Goal: Information Seeking & Learning: Learn about a topic

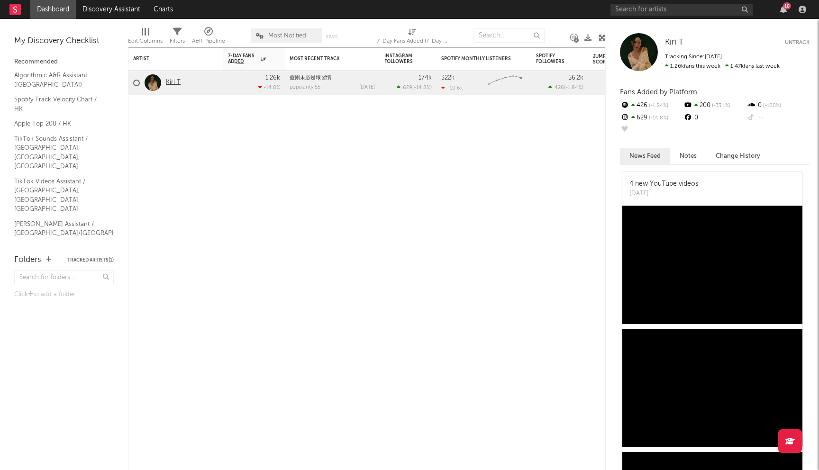
click at [168, 84] on link "Kiri T" at bounding box center [173, 83] width 15 height 8
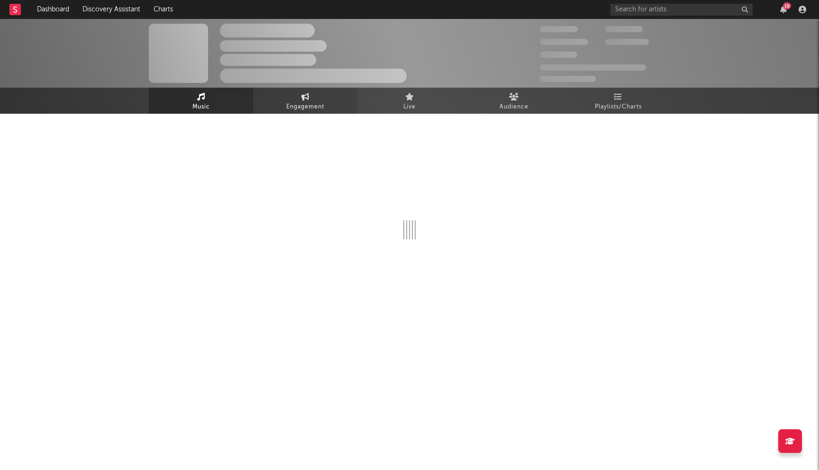
click at [307, 105] on span "Engagement" at bounding box center [305, 106] width 38 height 11
select select "1w"
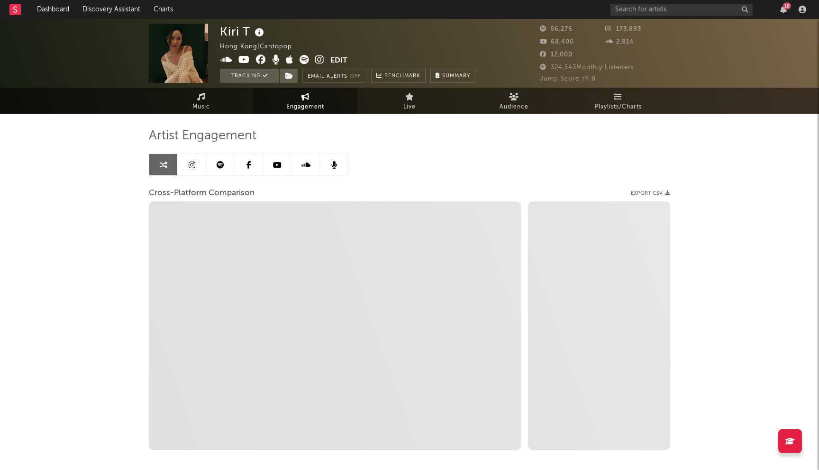
click at [196, 159] on link at bounding box center [192, 164] width 28 height 21
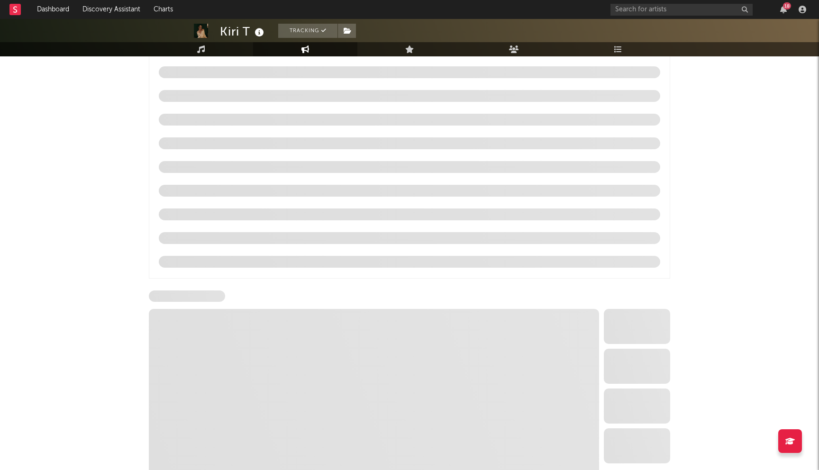
scroll to position [790, 0]
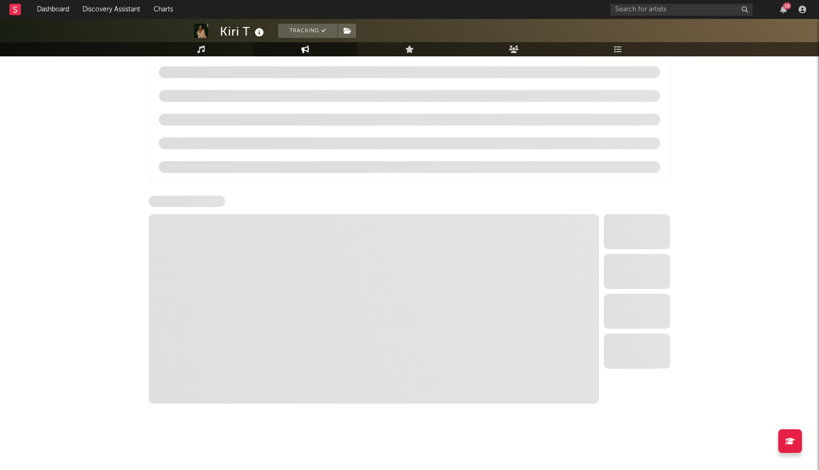
select select "6m"
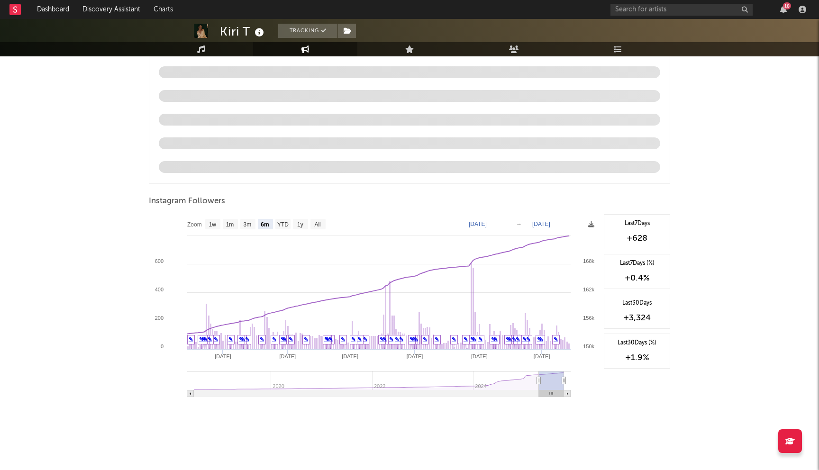
scroll to position [927, 0]
click at [638, 394] on div "Last 7 Days +628 Last 7 Days (%) +0.4 % Last 30 Days +3,324 Last 30 Days (%) +1…" at bounding box center [634, 309] width 71 height 190
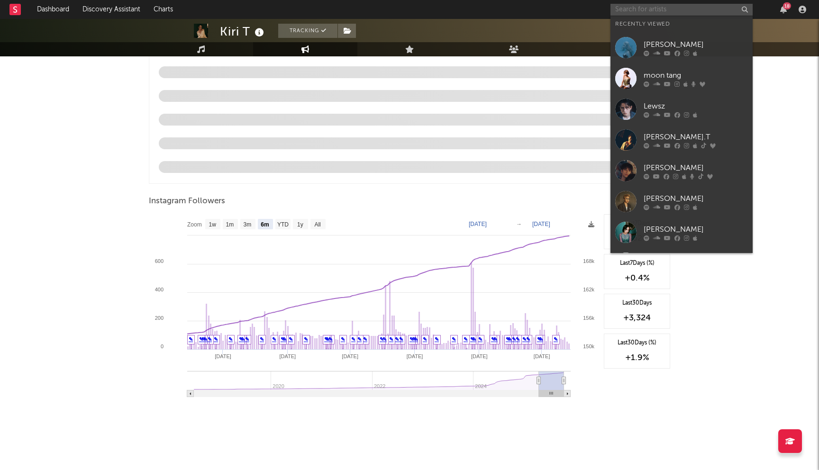
click at [697, 8] on input "text" at bounding box center [681, 10] width 142 height 12
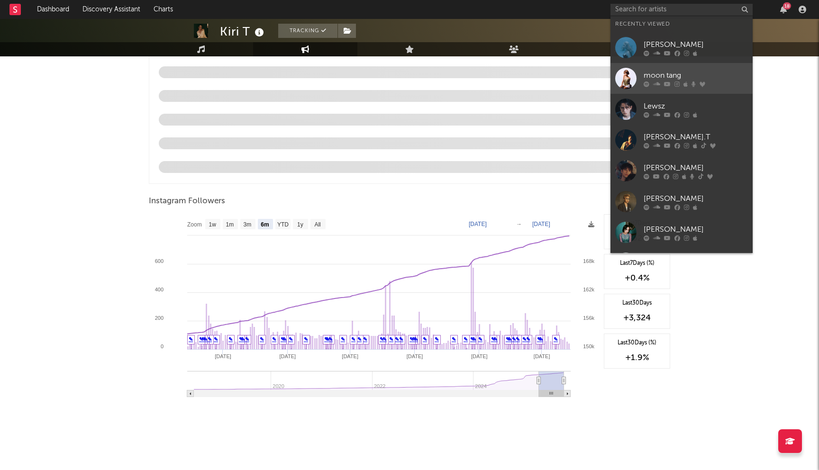
click at [680, 72] on div "moon tang" at bounding box center [696, 75] width 104 height 11
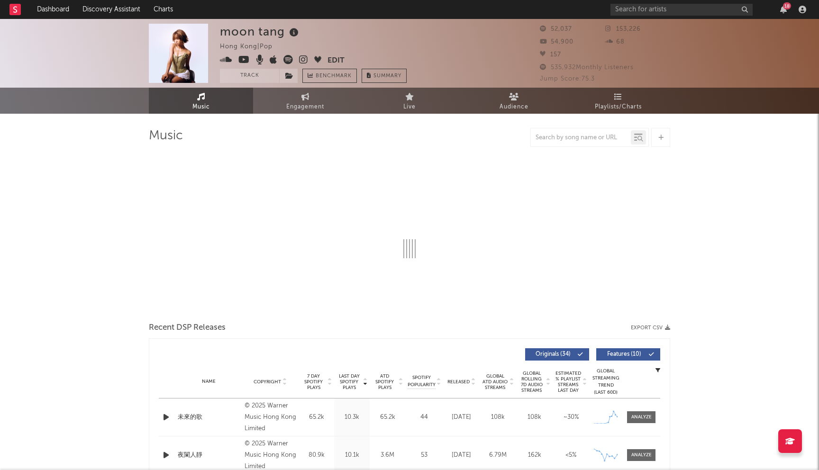
select select "6m"
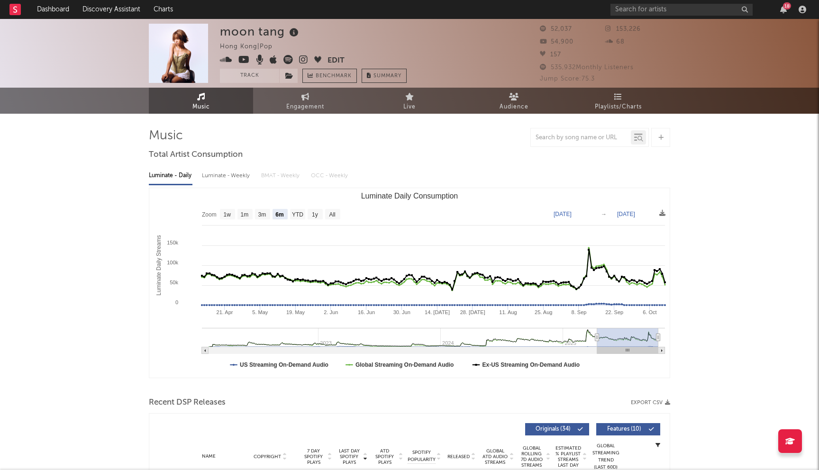
select select "6m"
click at [279, 104] on link "Engagement" at bounding box center [305, 101] width 104 height 26
select select "1w"
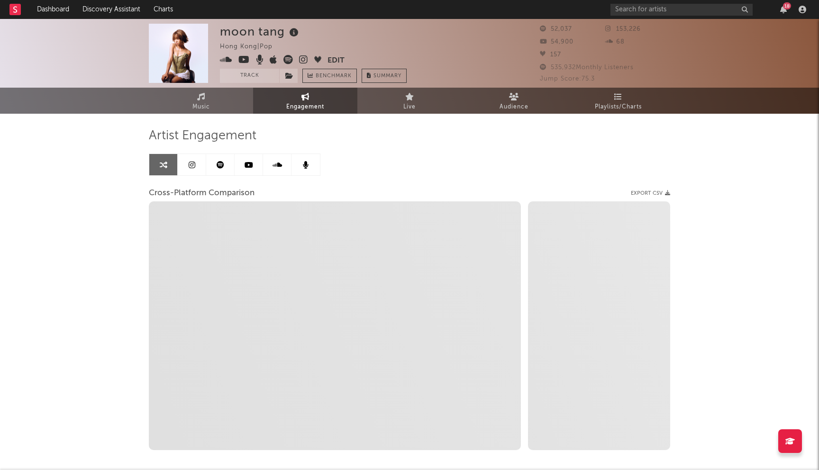
click at [192, 166] on icon at bounding box center [192, 165] width 7 height 8
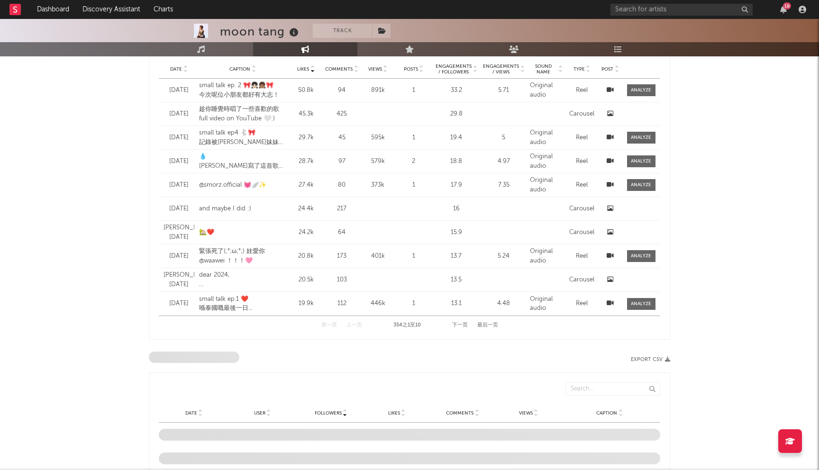
select select "6m"
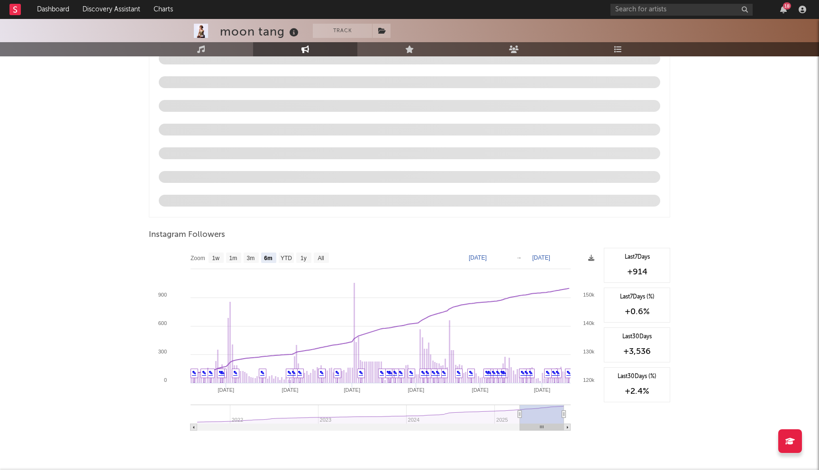
scroll to position [896, 0]
